Goal: Information Seeking & Learning: Find specific fact

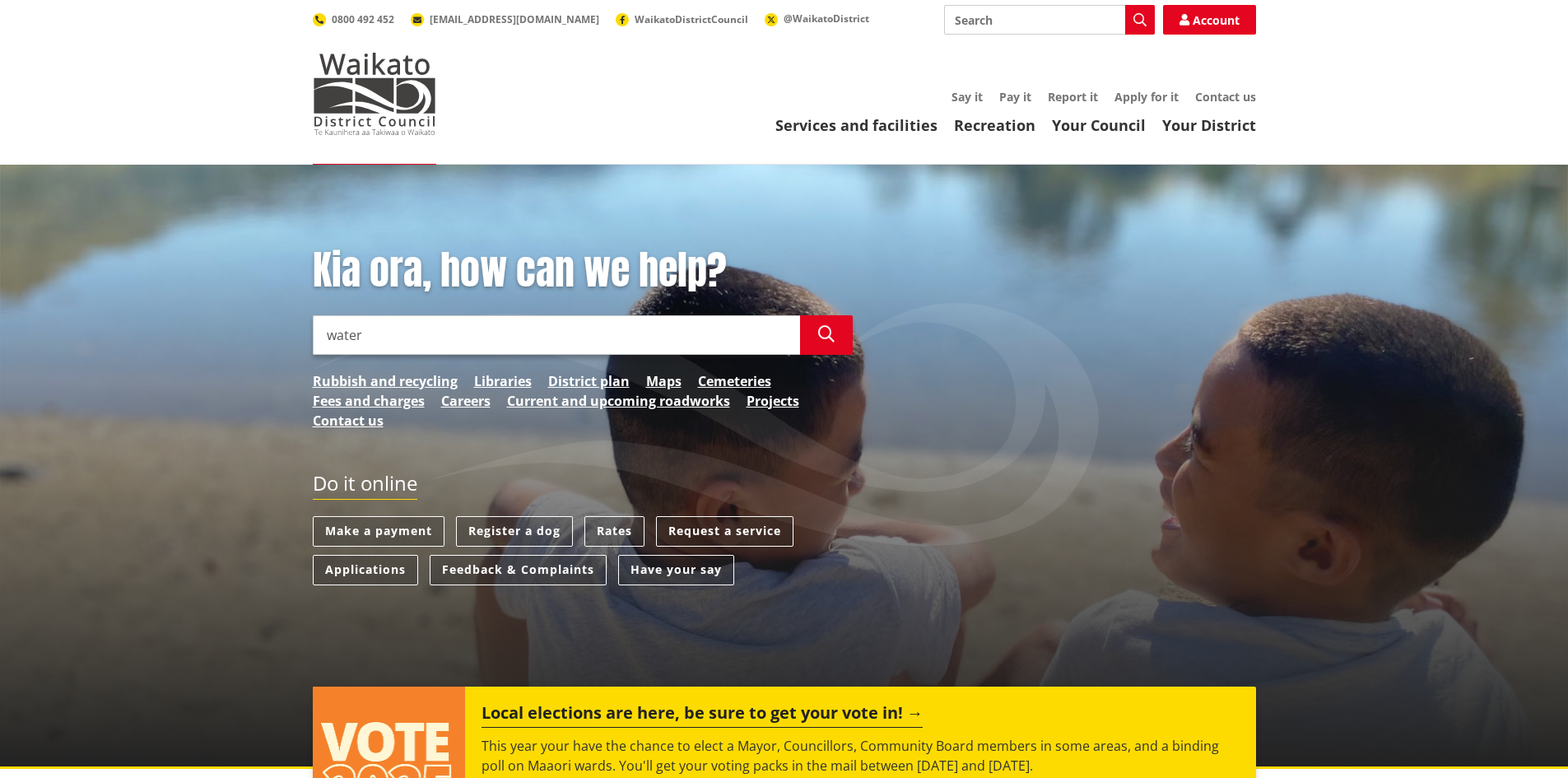
scroll to position [82, 0]
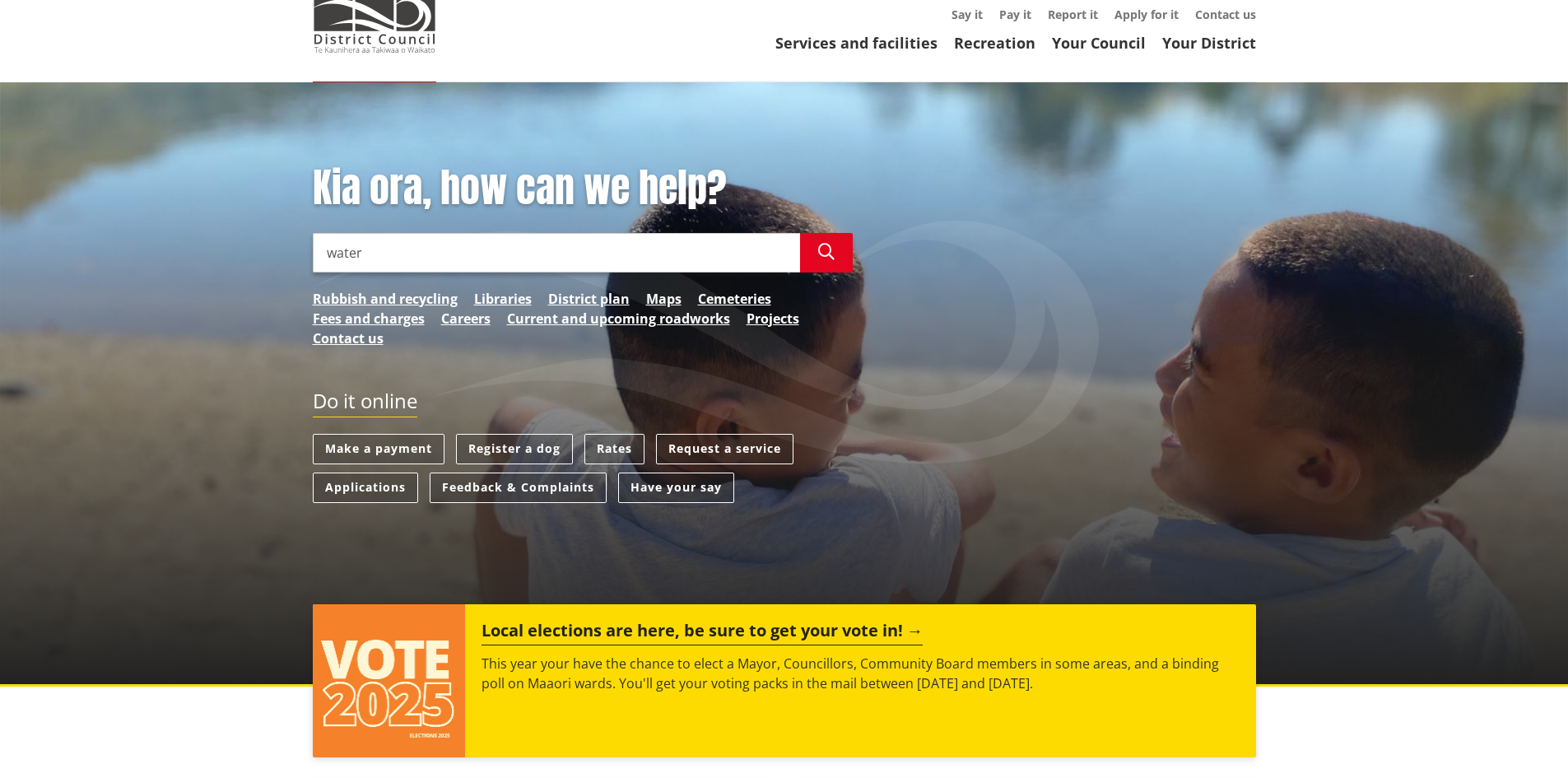
click at [424, 254] on input "water" at bounding box center [557, 252] width 487 height 39
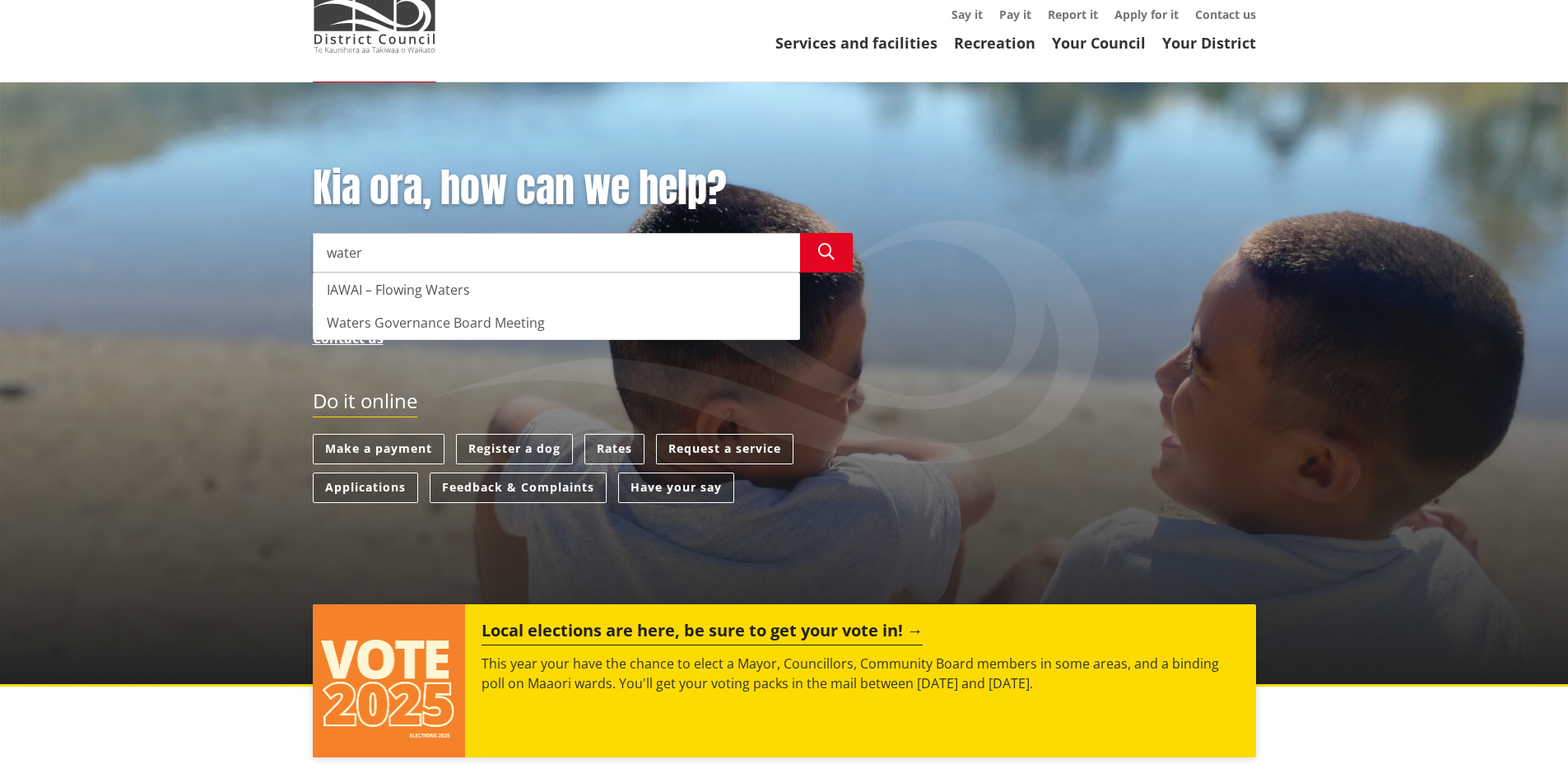
type input "water"
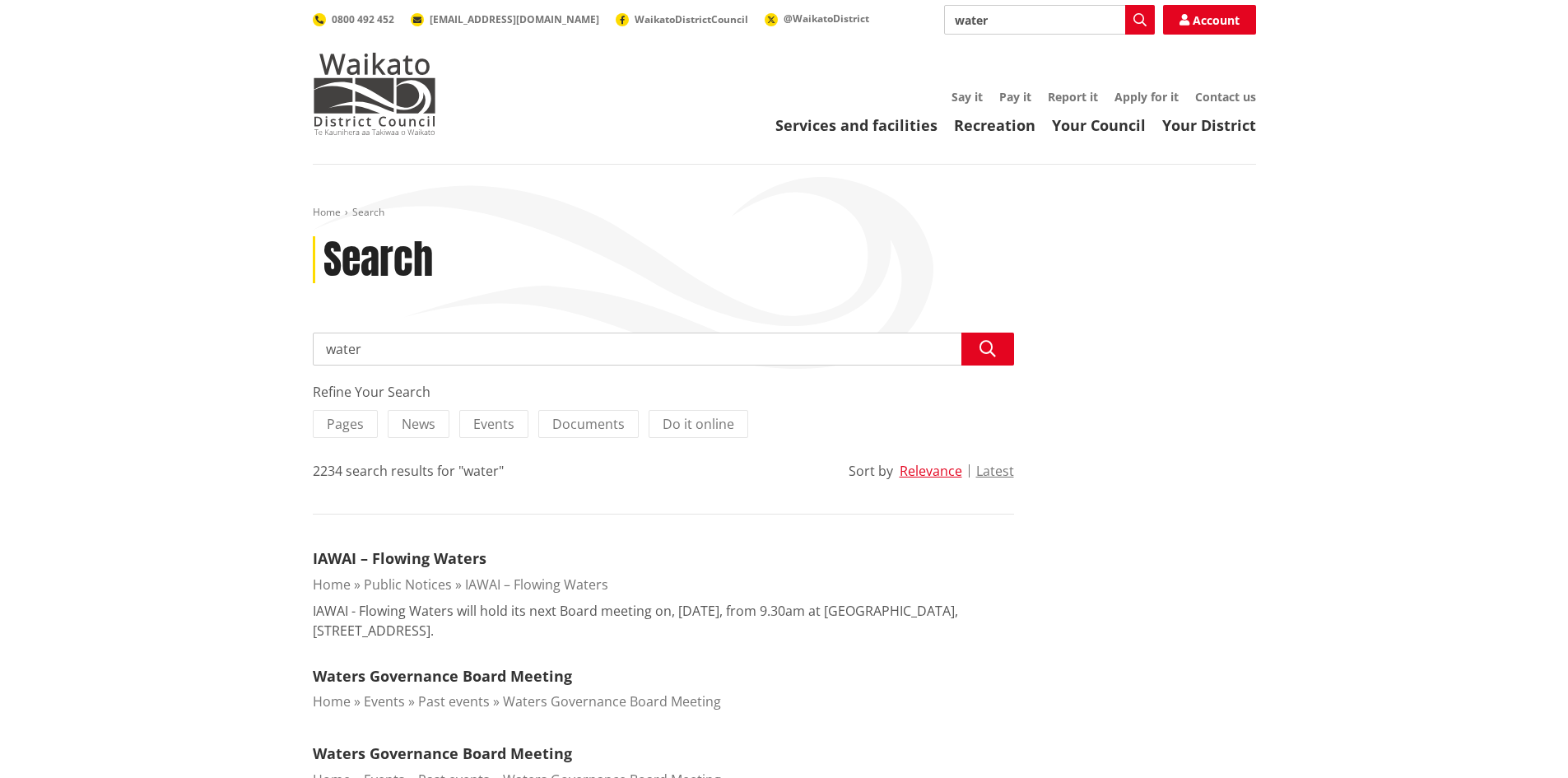
drag, startPoint x: 443, startPoint y: 342, endPoint x: -296, endPoint y: 275, distance: 742.0
type input "rates"
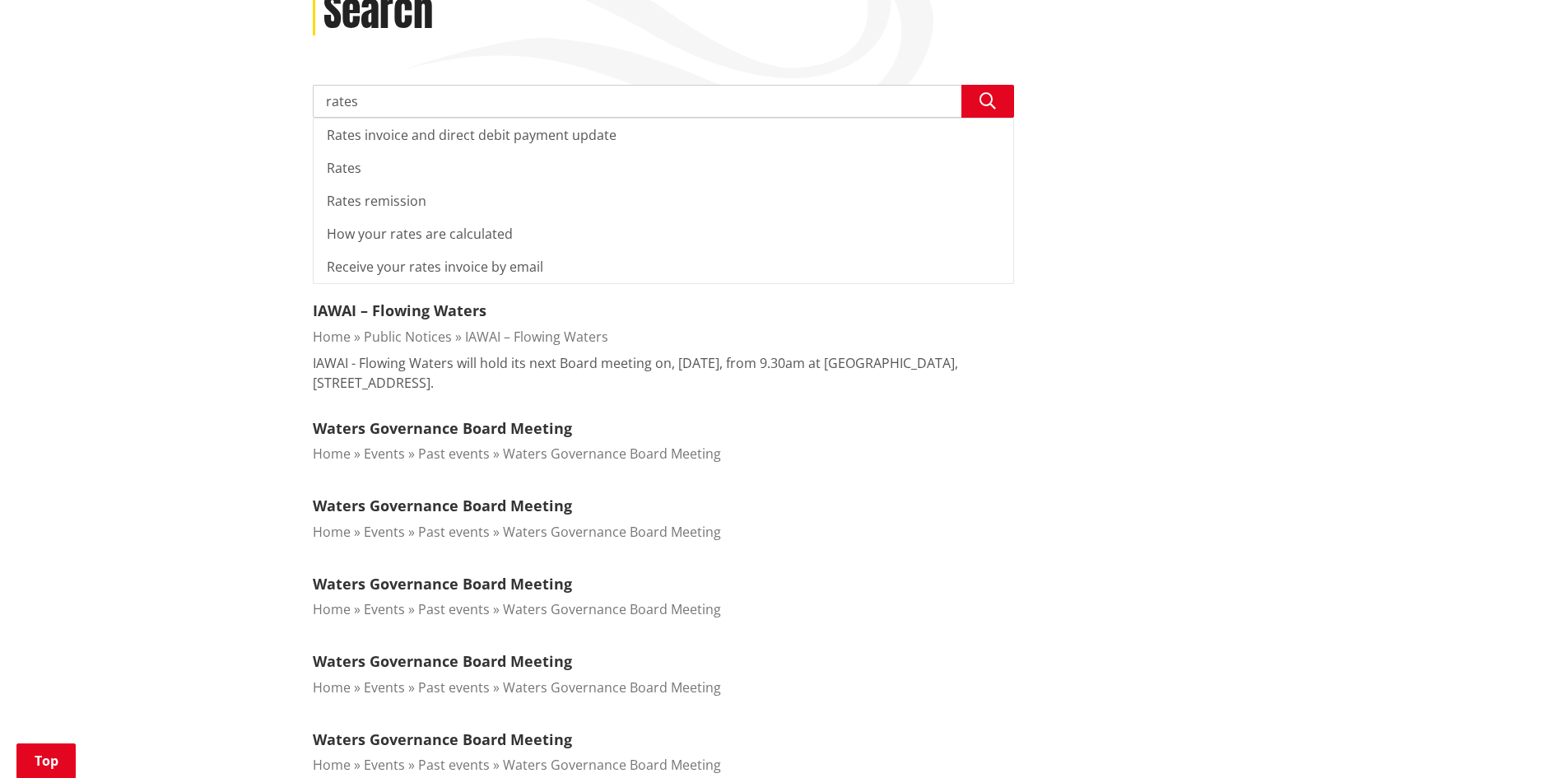
scroll to position [576, 0]
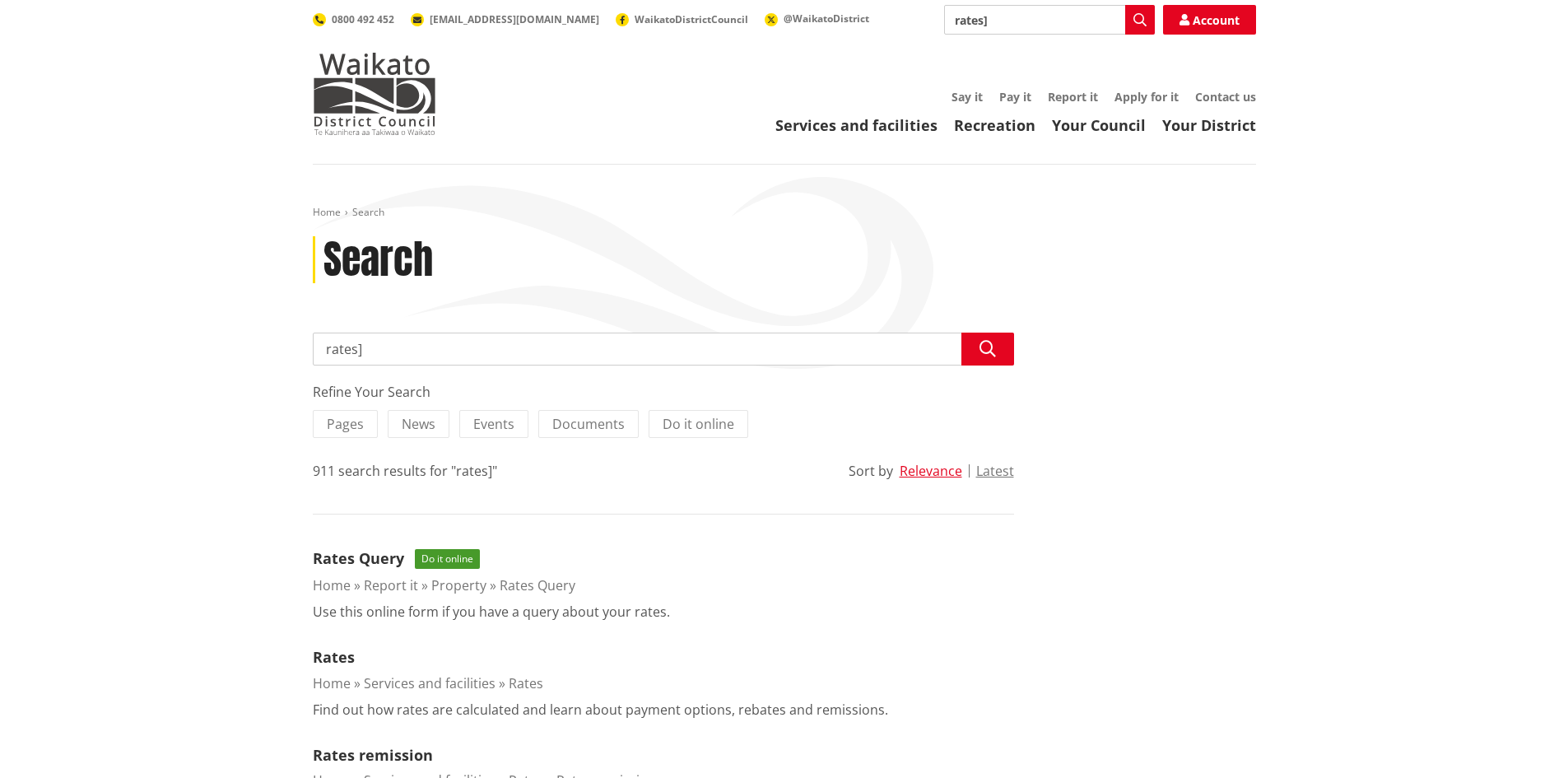
click at [440, 353] on input "rates]" at bounding box center [664, 348] width 702 height 33
type input "rates"
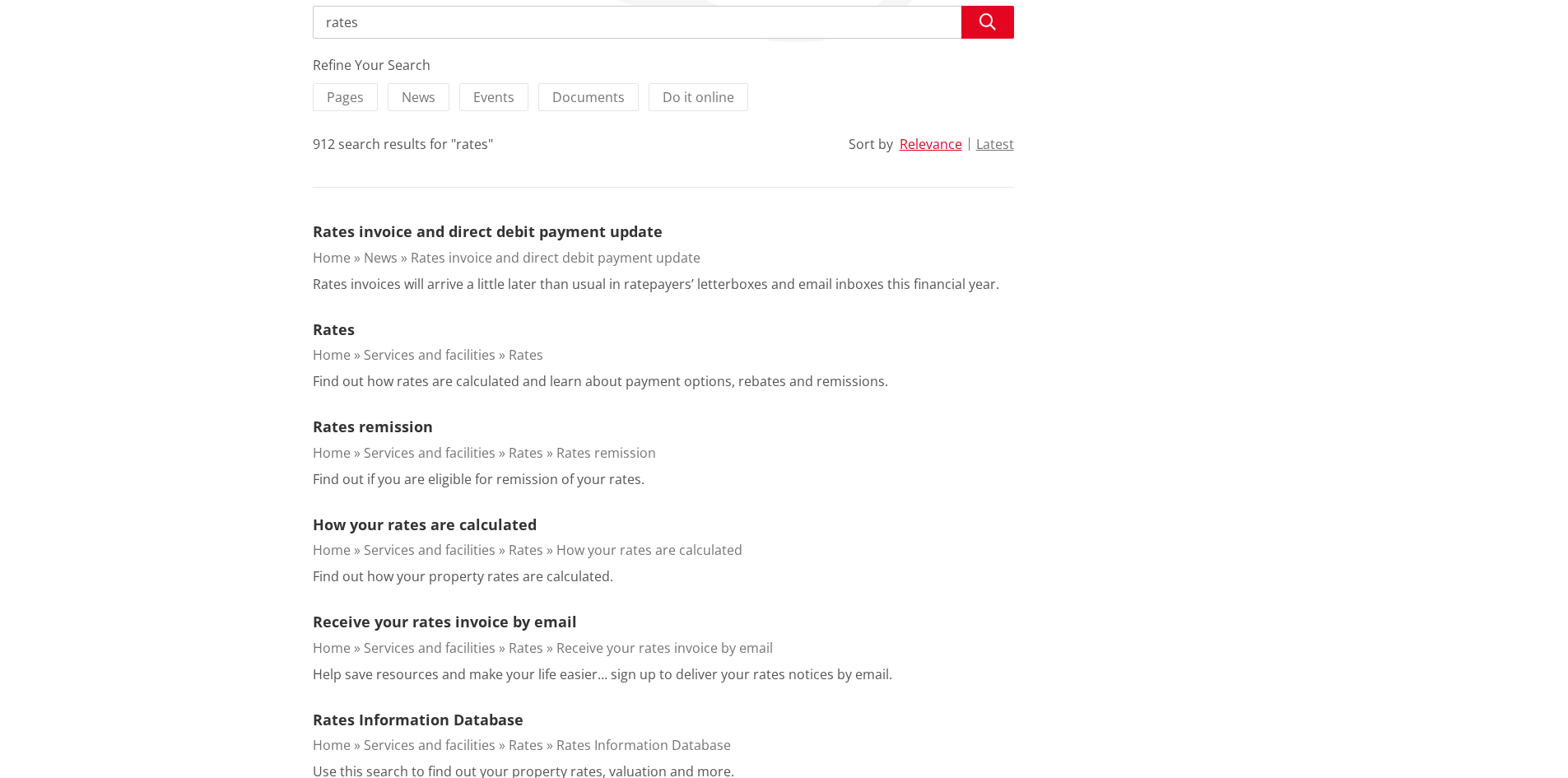
scroll to position [329, 0]
click at [344, 327] on link "Rates" at bounding box center [334, 327] width 42 height 20
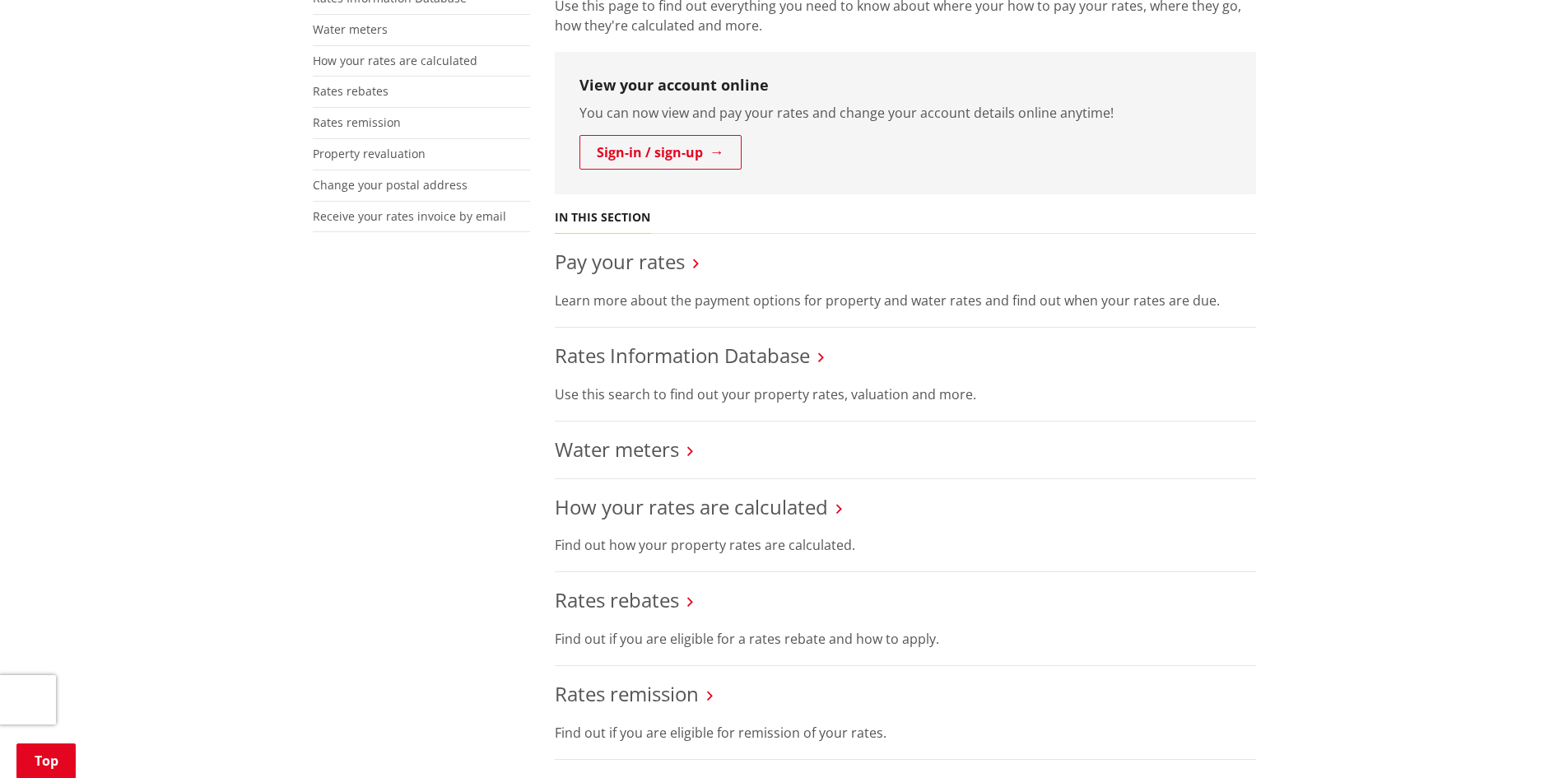
scroll to position [412, 0]
click at [619, 255] on link "Pay your rates" at bounding box center [619, 262] width 130 height 27
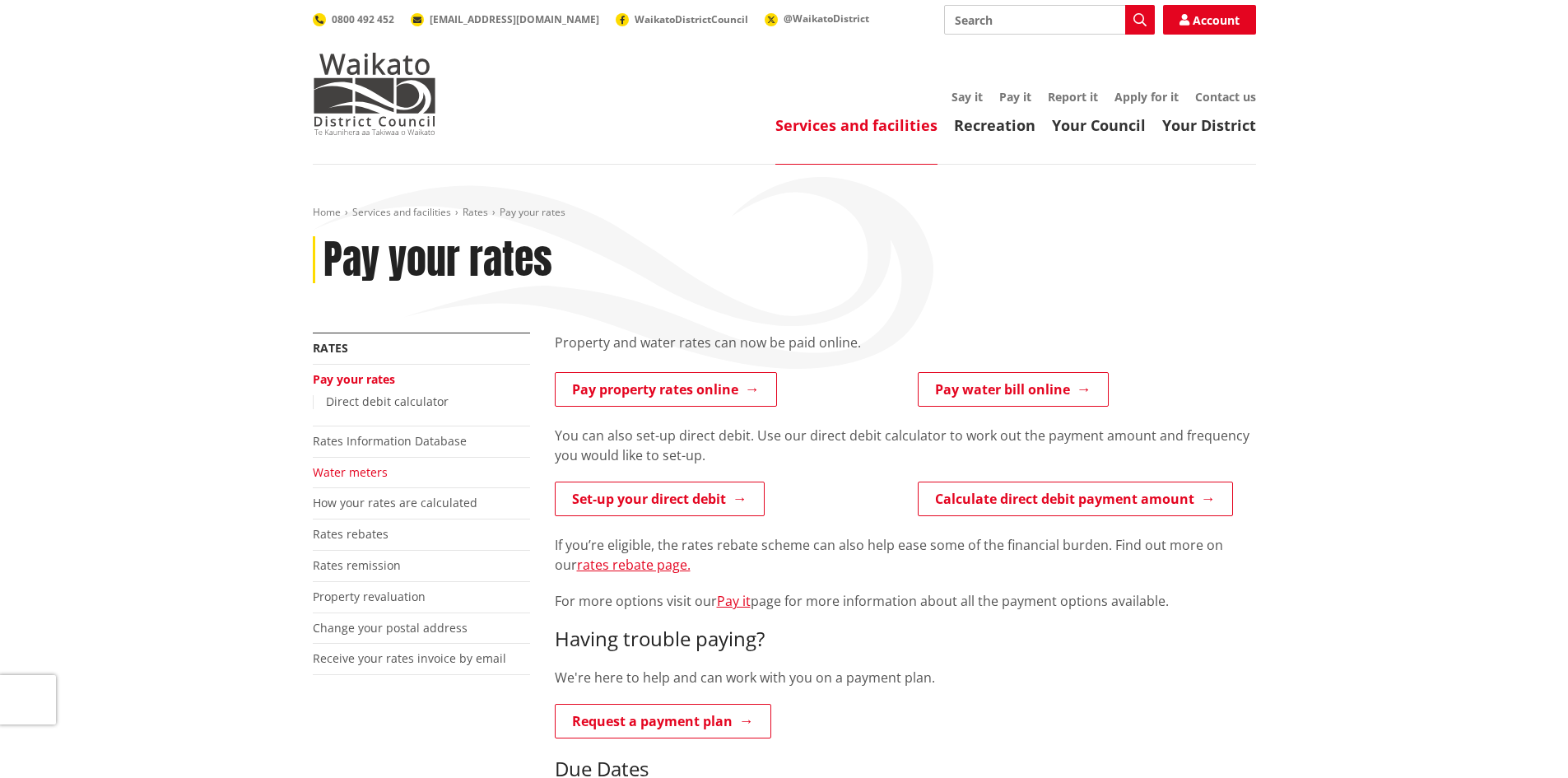
click at [344, 473] on link "Water meters" at bounding box center [350, 472] width 75 height 16
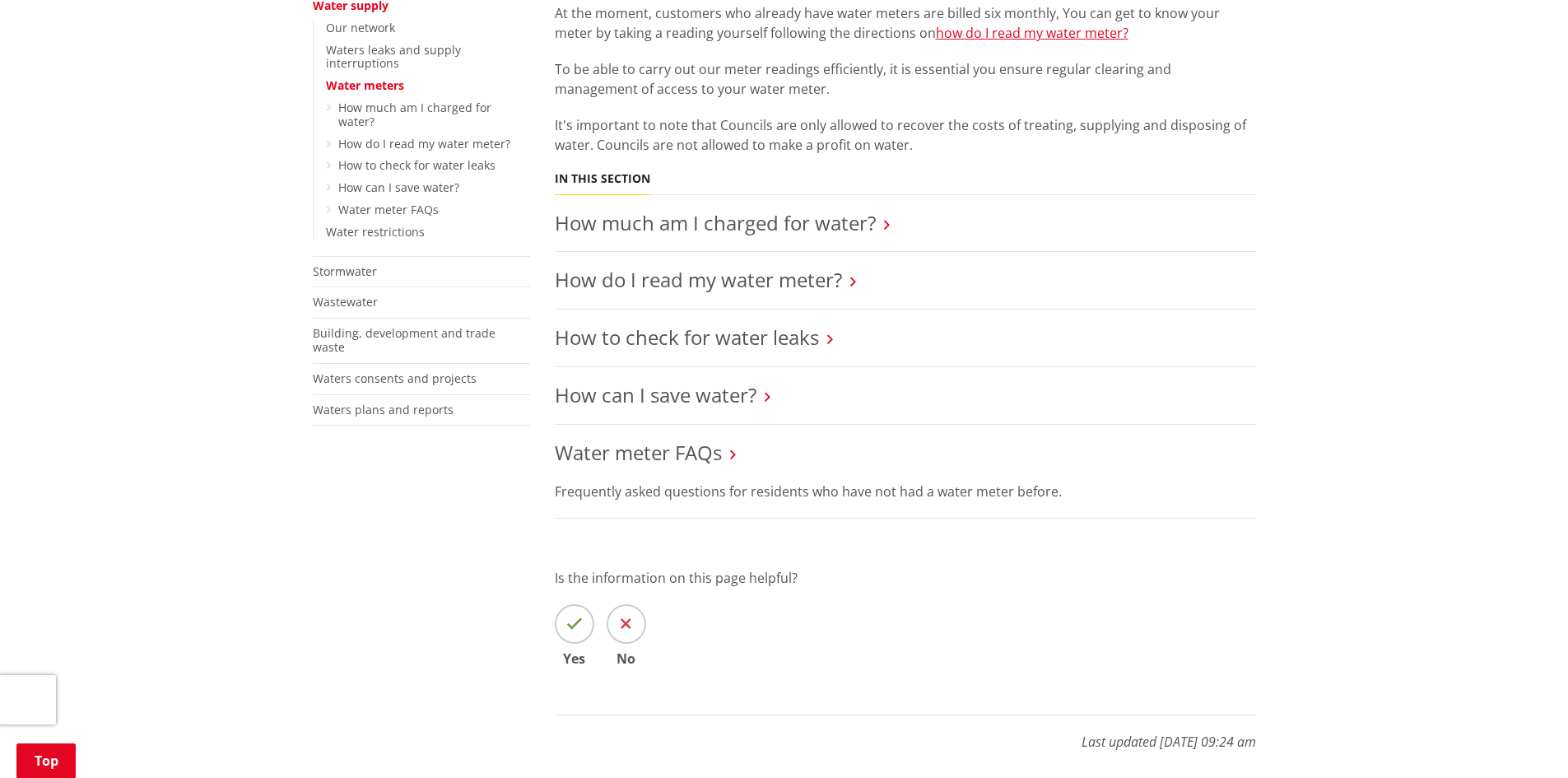
scroll to position [165, 0]
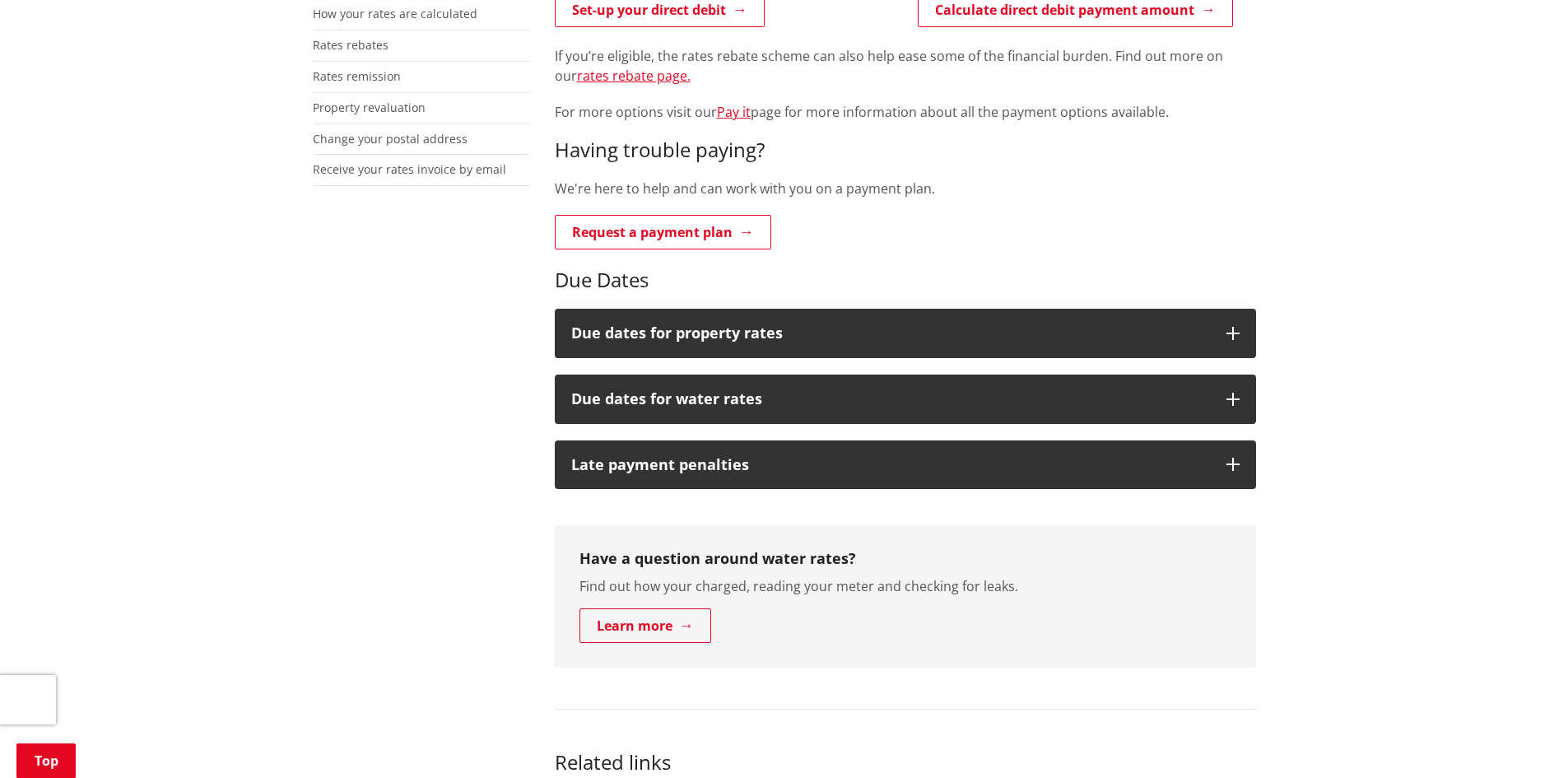
scroll to position [494, 0]
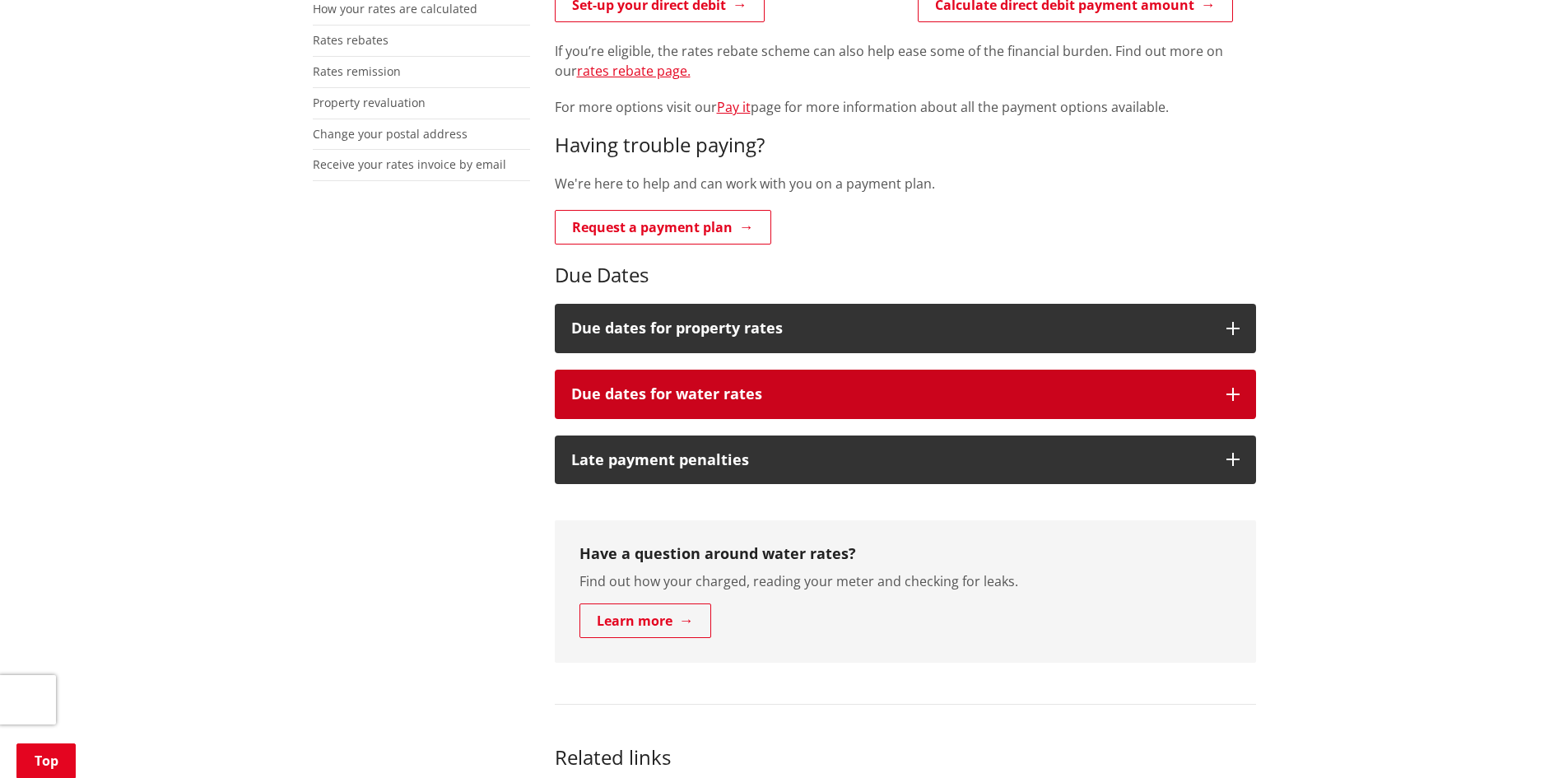
click at [667, 389] on h3 "Due dates for water rates" at bounding box center [890, 394] width 639 height 17
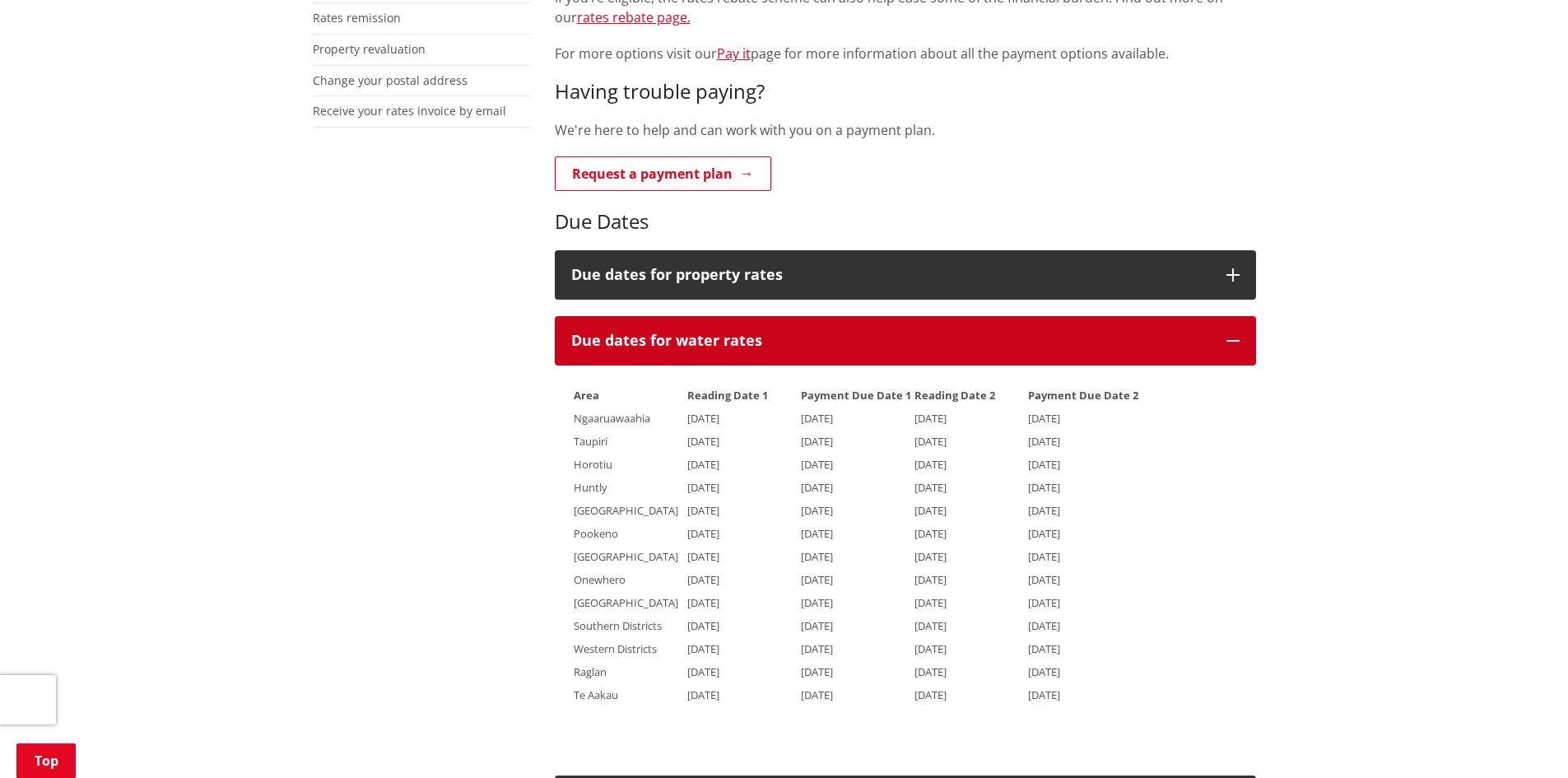
scroll to position [576, 0]
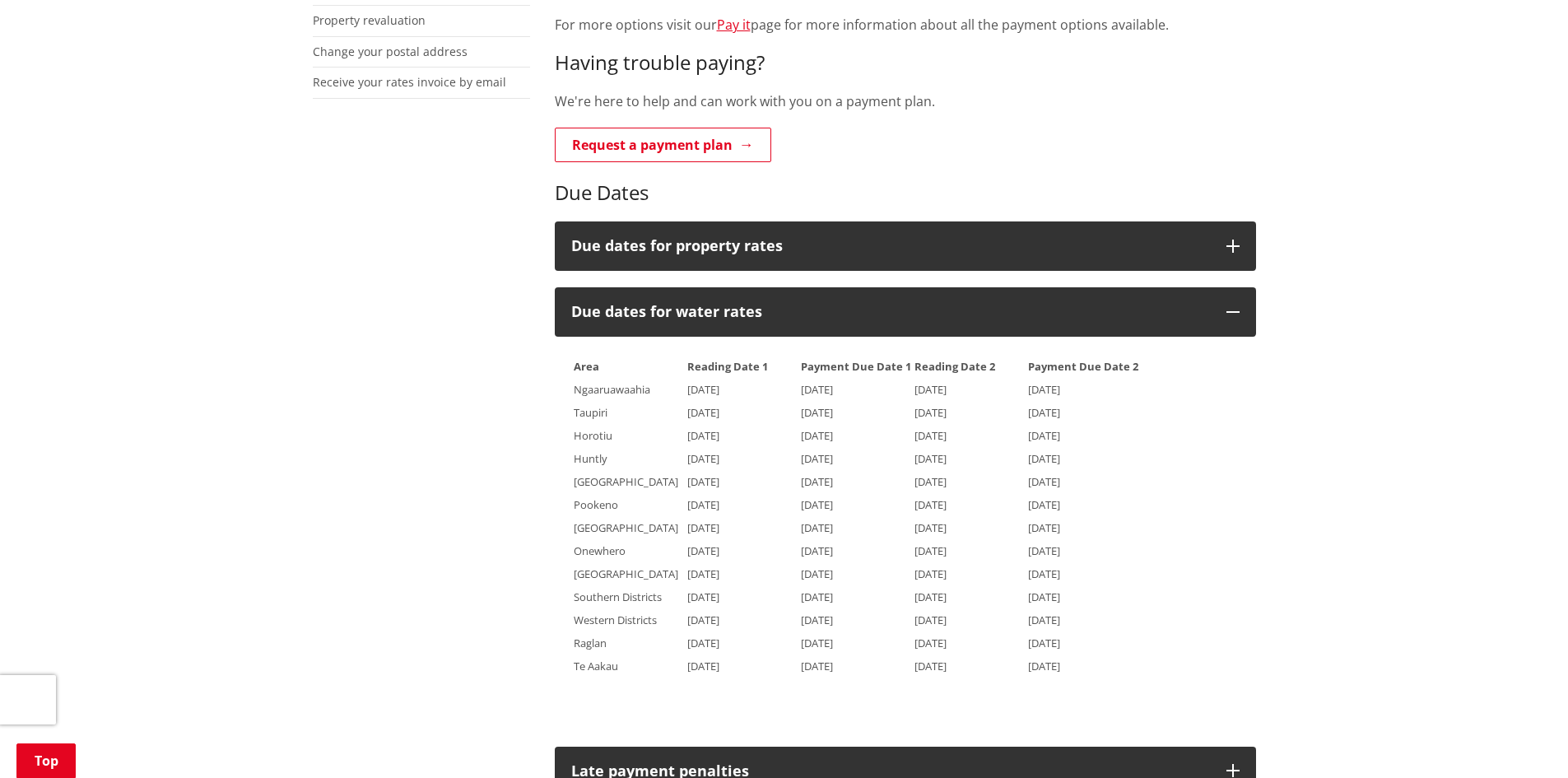
drag, startPoint x: 808, startPoint y: 391, endPoint x: 902, endPoint y: 384, distance: 94.3
click at [902, 384] on td "[DATE]" at bounding box center [856, 389] width 112 height 22
click at [694, 479] on span "[DATE]" at bounding box center [703, 482] width 32 height 15
click at [571, 506] on table "Area Reading Date 1 Payment Due Date 1 Reading Date 2 Payment Due Date 2 Ngaaru…" at bounding box center [856, 515] width 569 height 324
